Goal: Task Accomplishment & Management: Use online tool/utility

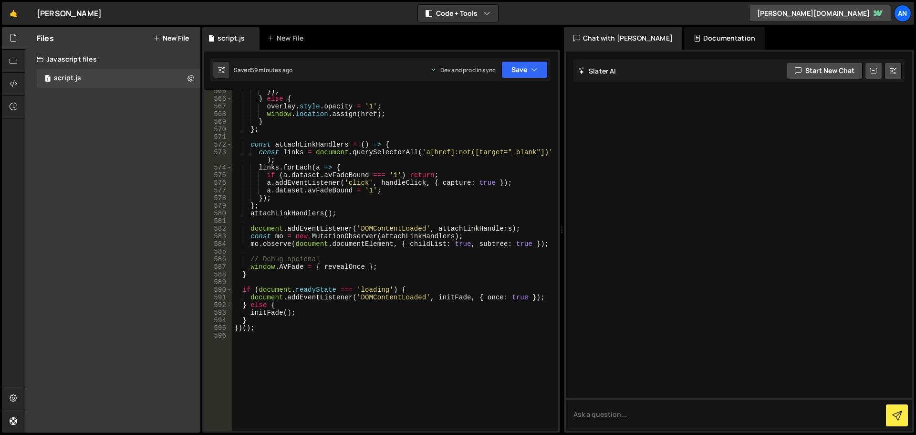
scroll to position [4541, 0]
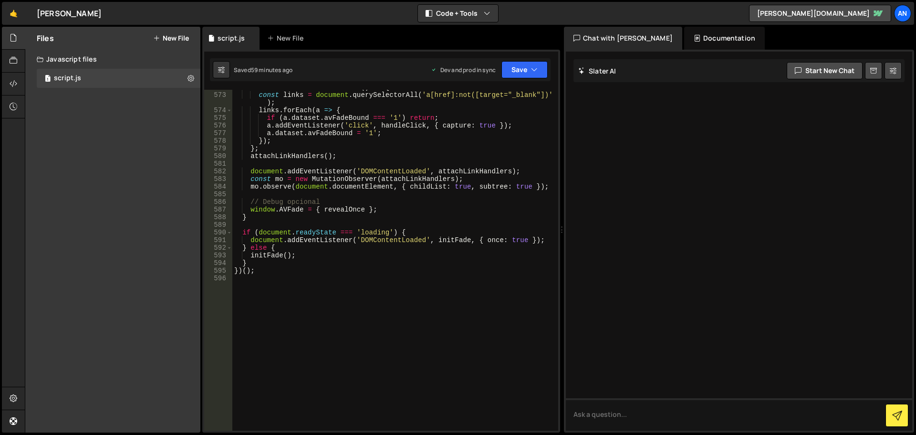
click at [297, 288] on div "const attachLinkHandlers = ( ) => { const links = document . querySelectorAll (…" at bounding box center [393, 261] width 322 height 356
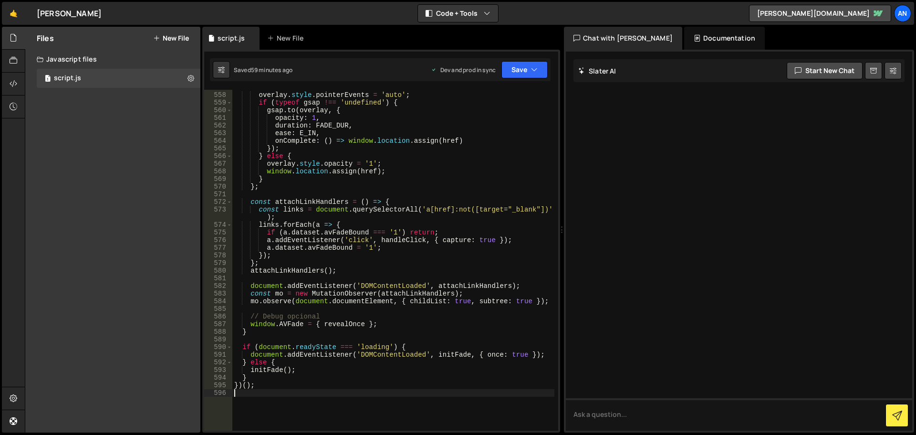
scroll to position [4397, 0]
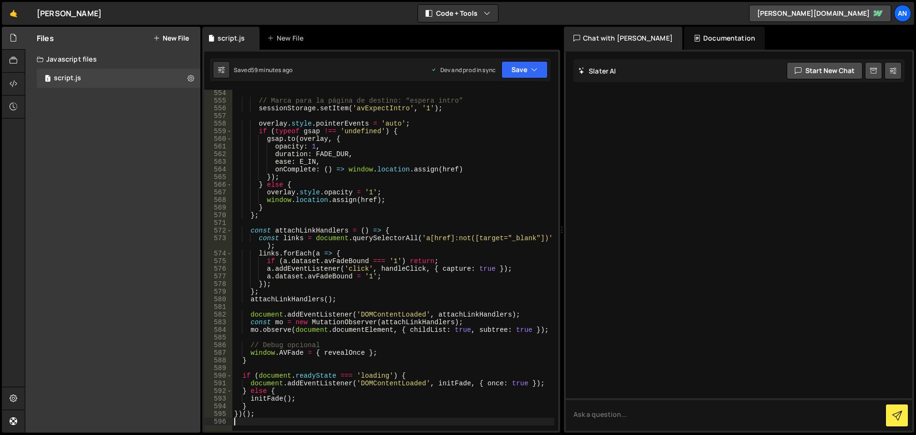
click at [393, 232] on div "// Marca para la página de destino: “espera intro” sessionStorage . setItem ( '…" at bounding box center [393, 267] width 322 height 356
type textarea "const attachLinkHandlers = () => {"
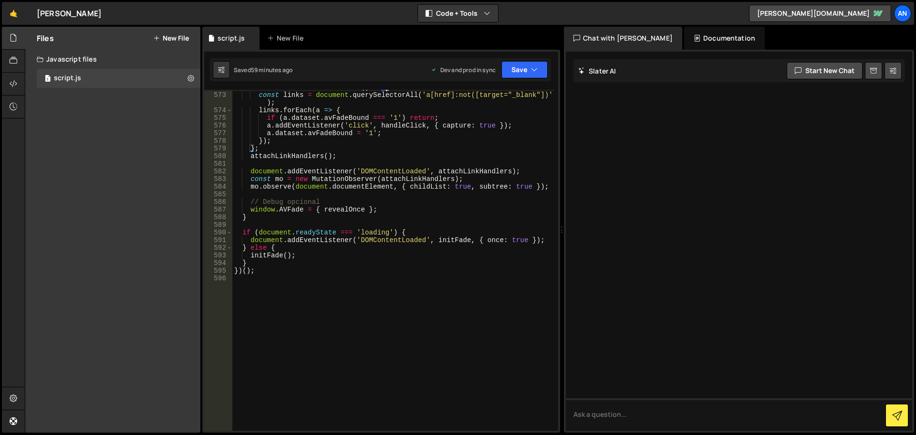
click at [320, 311] on div "const attachLinkHandlers = ( ) => { const links = document . querySelectorAll (…" at bounding box center [393, 261] width 322 height 356
paste textarea "});"
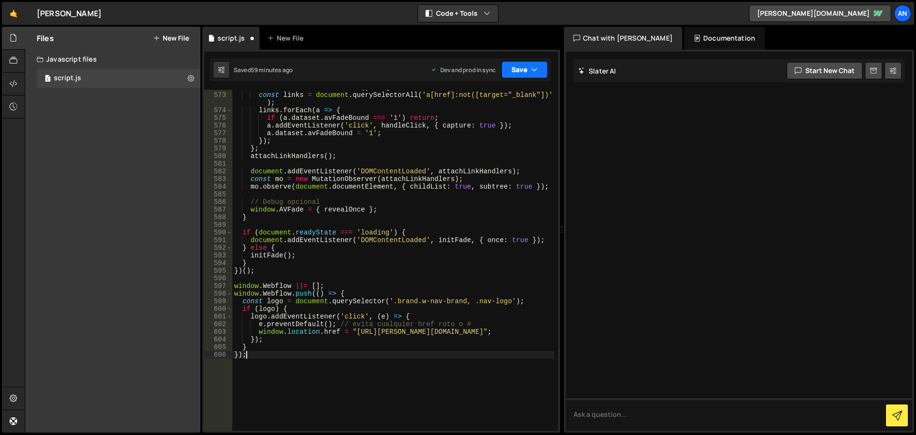
click at [520, 62] on button "Save" at bounding box center [524, 69] width 46 height 17
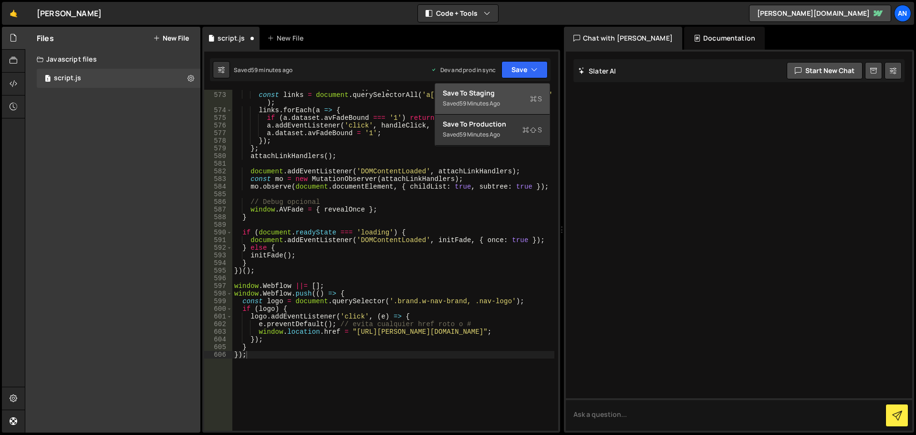
click at [513, 103] on div "Saved 59 minutes ago" at bounding box center [492, 103] width 99 height 11
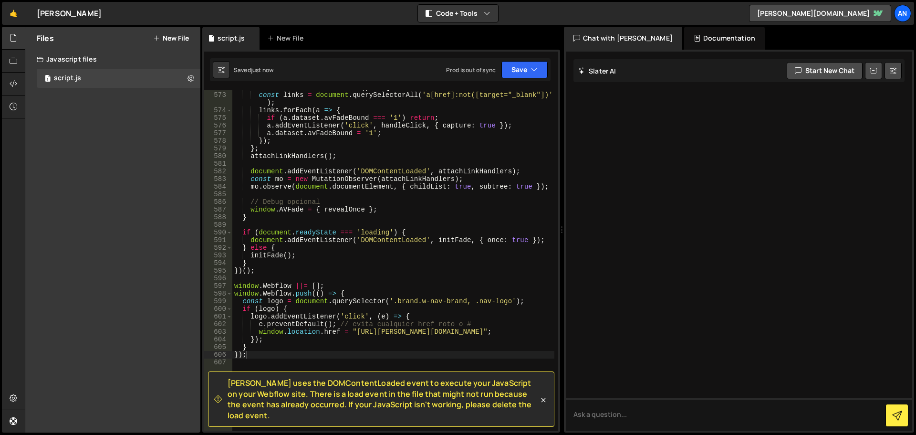
click at [323, 287] on div "const attachLinkHandlers = ( ) => { const links = document . querySelectorAll (…" at bounding box center [393, 261] width 322 height 356
click at [347, 295] on div "const attachLinkHandlers = ( ) => { const links = document . querySelectorAll (…" at bounding box center [393, 261] width 322 height 356
type textarea "window.Webflow.push(() => {"
click at [507, 75] on button "Save" at bounding box center [524, 69] width 46 height 17
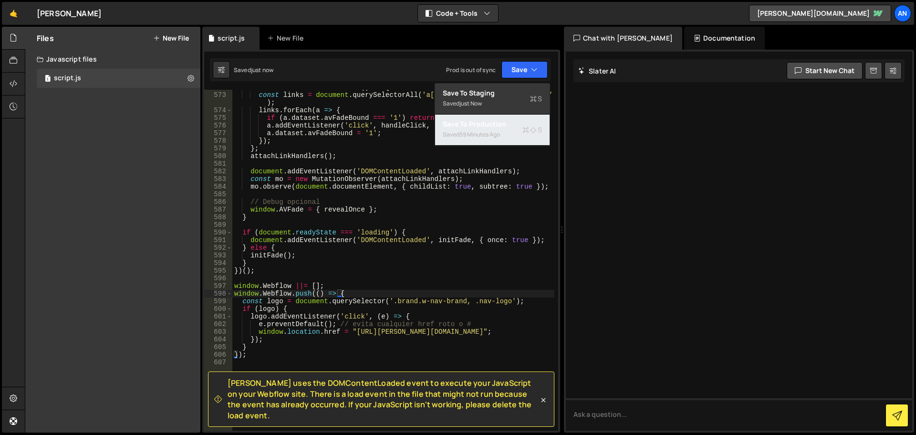
click at [509, 130] on div "Saved 59 minutes ago" at bounding box center [492, 134] width 99 height 11
